Goal: Task Accomplishment & Management: Manage account settings

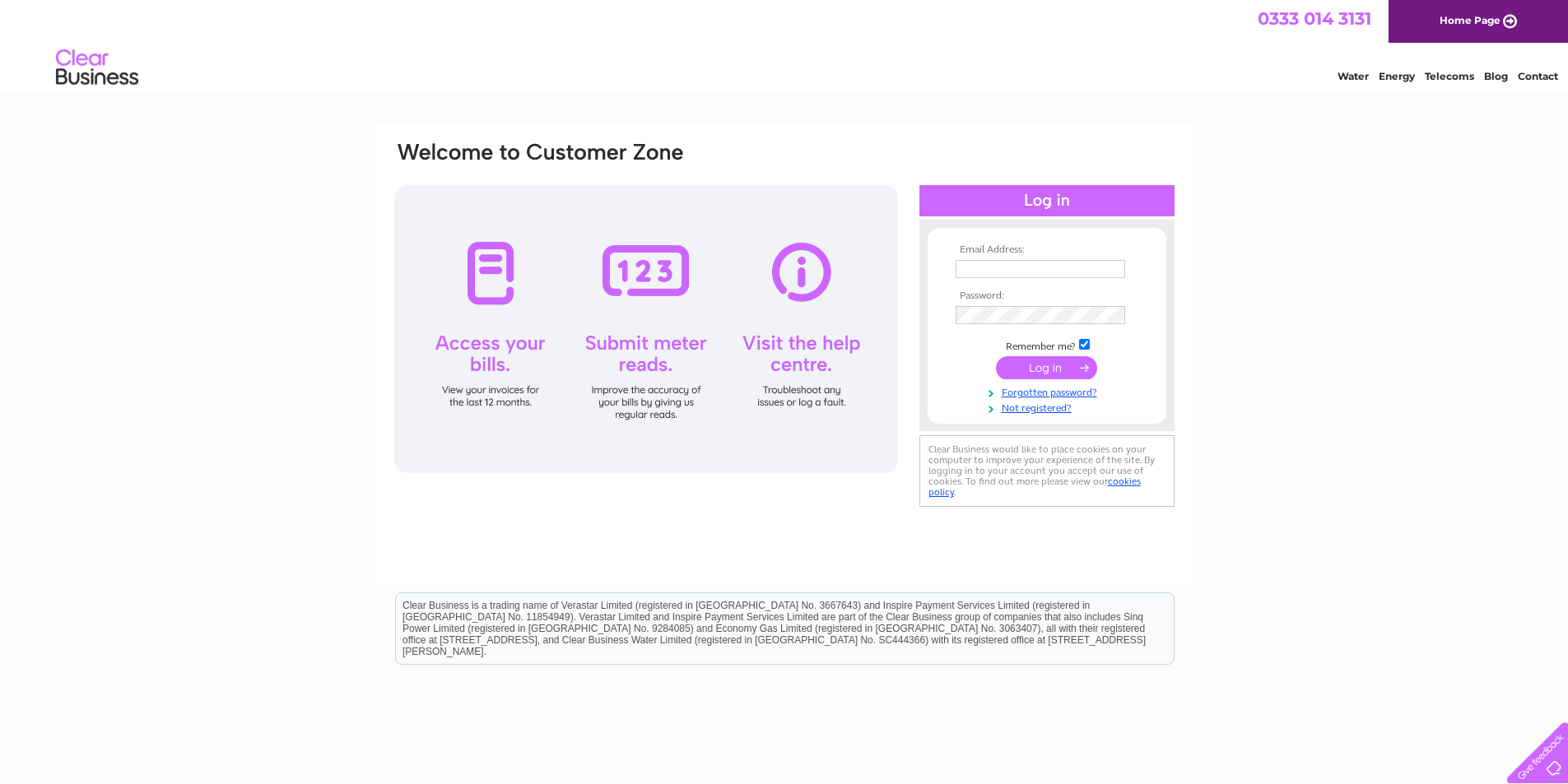
type input "PMAbdn@aol.com"
click at [1041, 367] on input "submit" at bounding box center [1046, 367] width 101 height 23
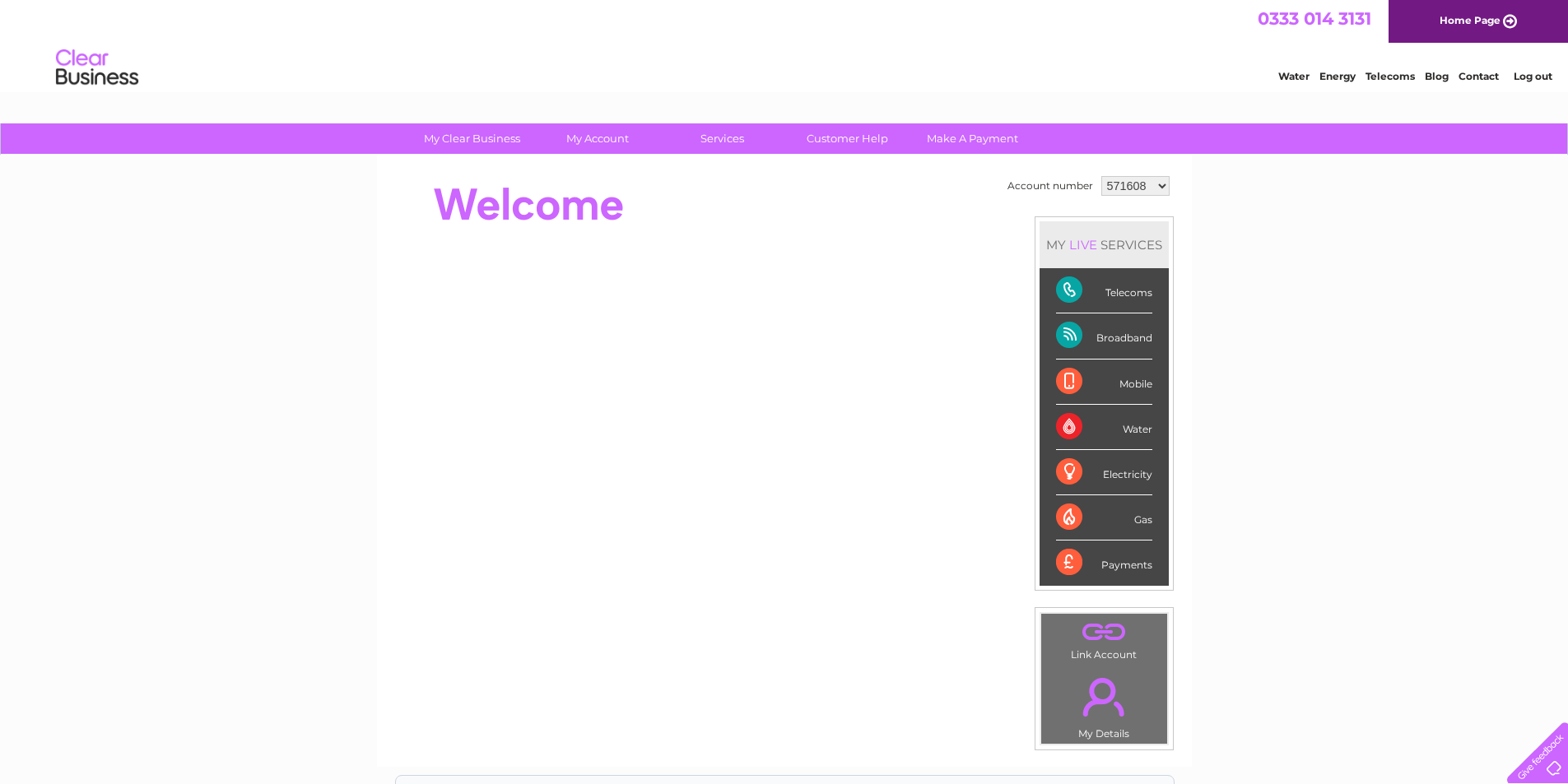
click at [1157, 189] on select "571608 929567 1132694" at bounding box center [1135, 186] width 68 height 20
select select "929567"
click at [1101, 176] on select "571608 929567 1132694" at bounding box center [1135, 186] width 68 height 20
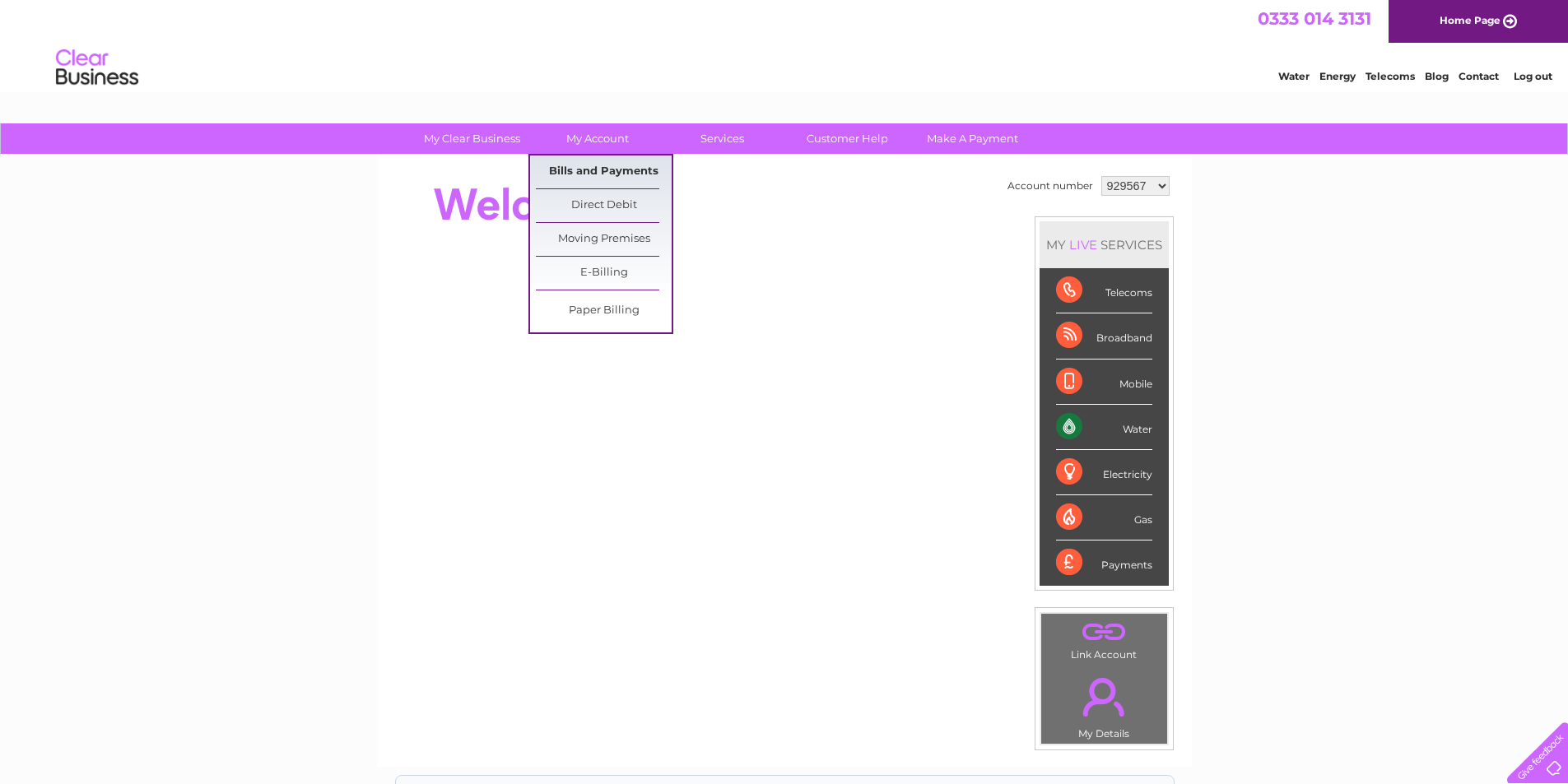
click at [581, 170] on link "Bills and Payments" at bounding box center [603, 172] width 136 height 33
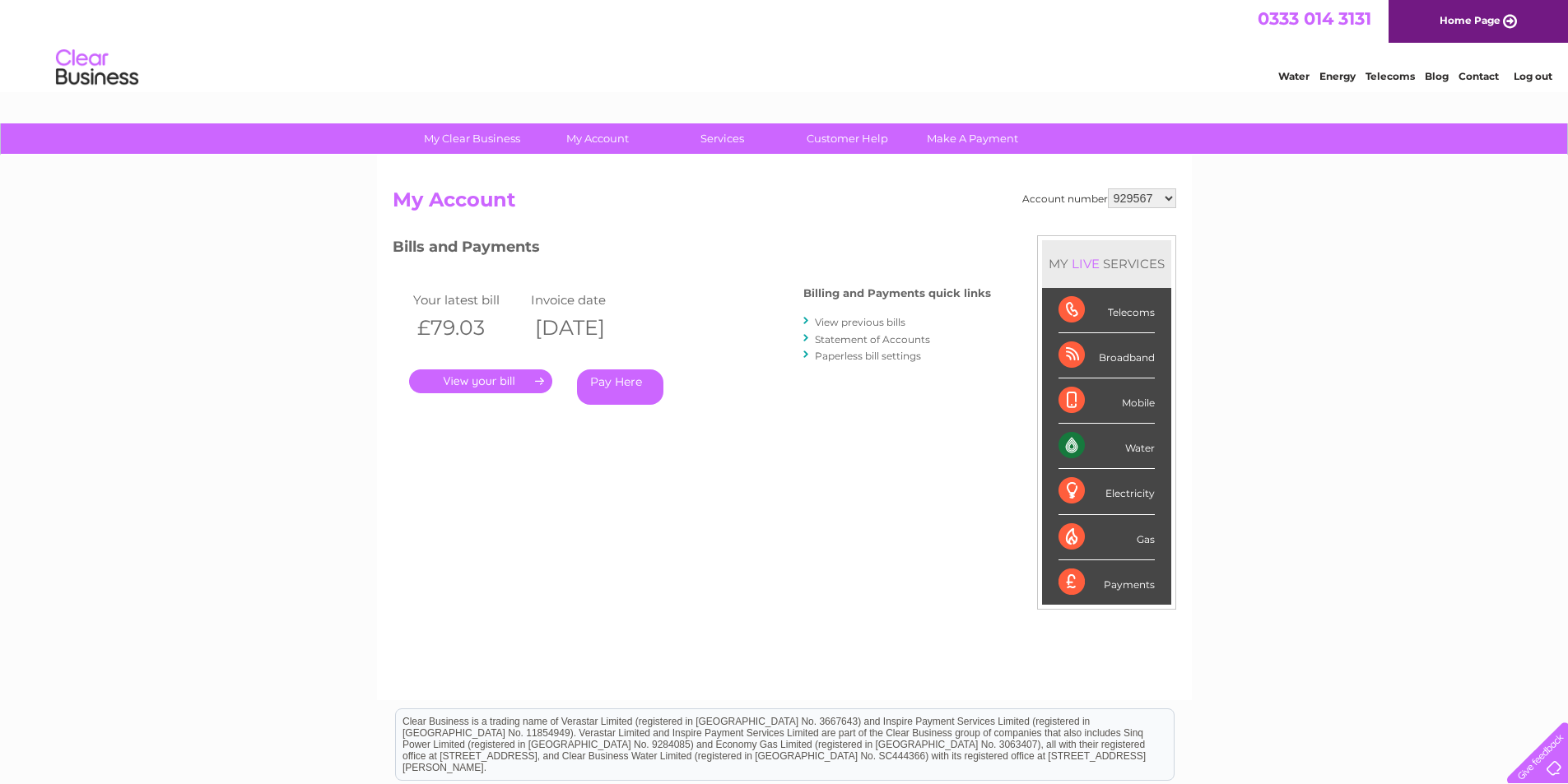
click at [482, 377] on link "." at bounding box center [481, 381] width 143 height 24
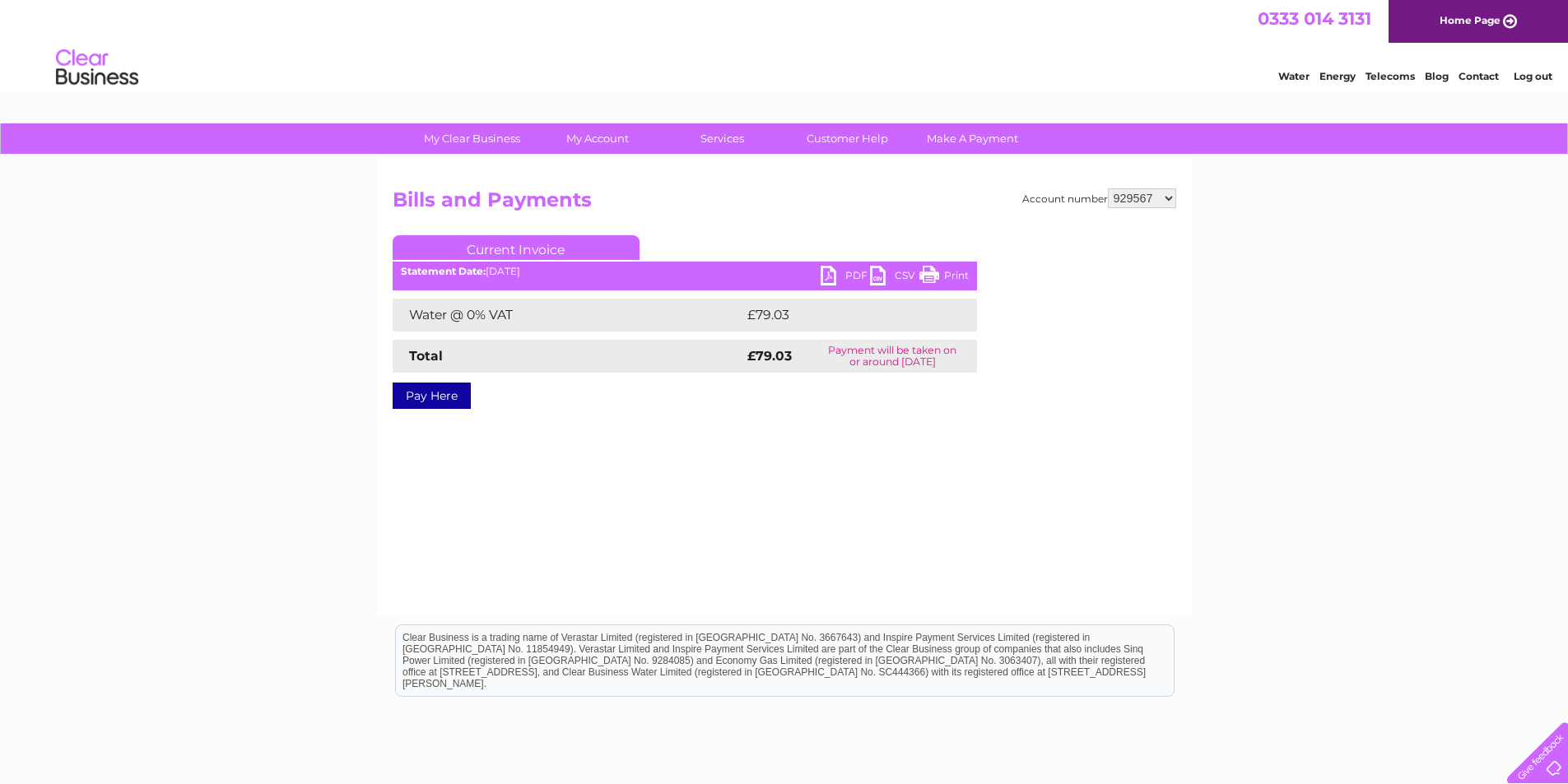
click at [830, 274] on link "PDF" at bounding box center [844, 278] width 49 height 24
